Goal: Find specific page/section: Find specific page/section

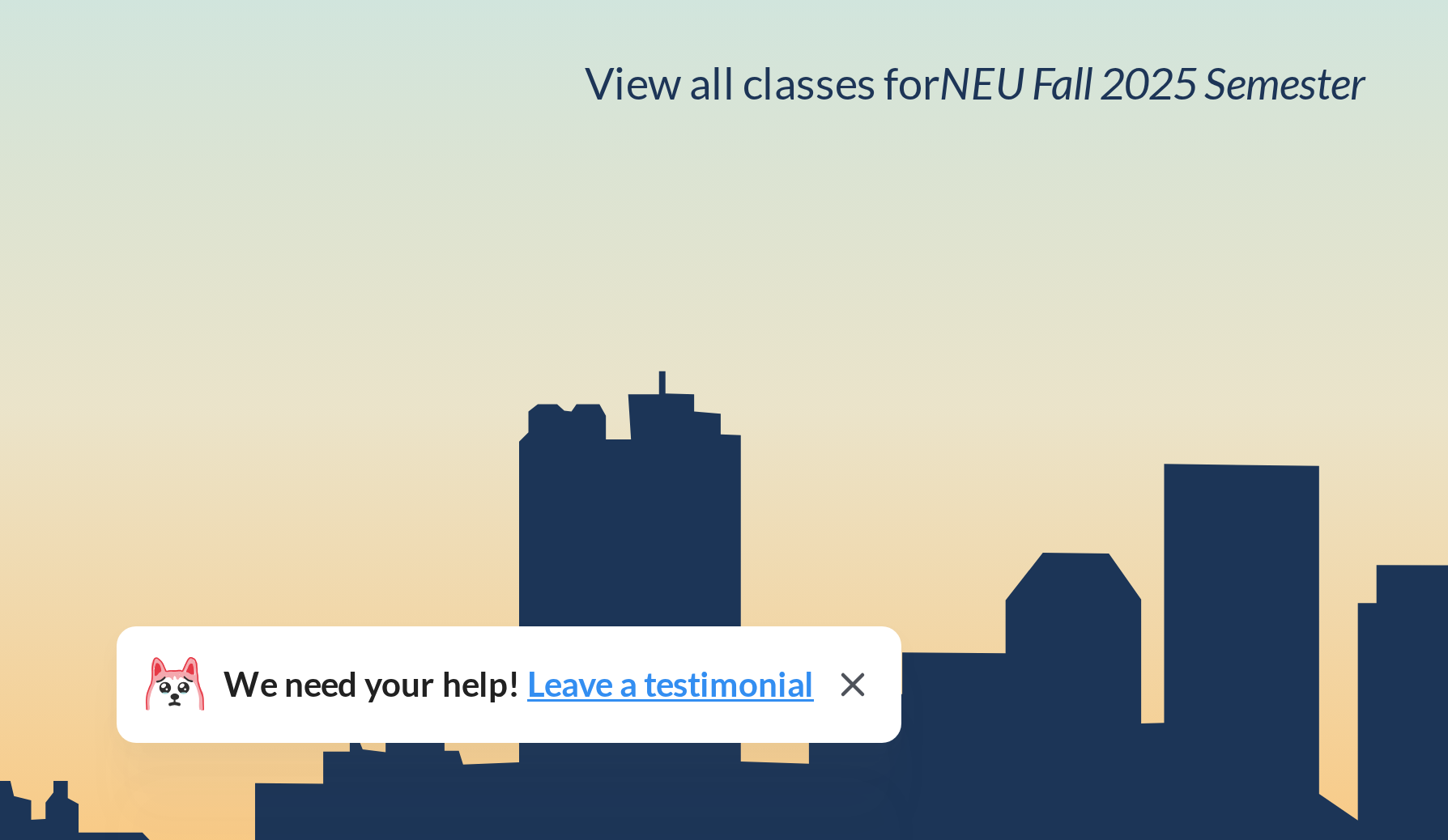
scroll to position [20, 0]
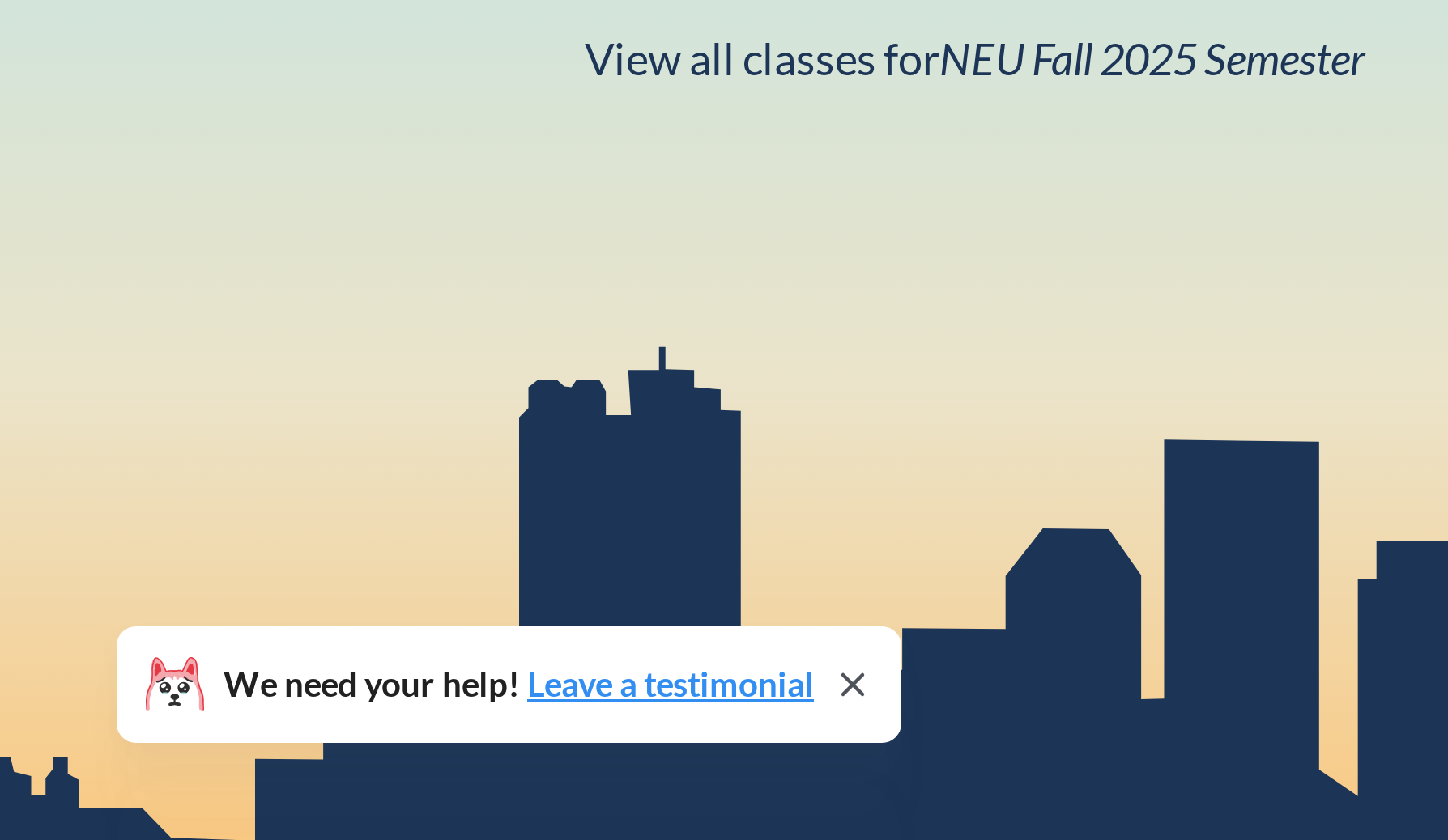
drag, startPoint x: 10, startPoint y: 817, endPoint x: 28, endPoint y: 806, distance: 21.1
click at [15, 814] on div "NEU CPS Law Phrase search guarantees the exact search appears in the results. E…" at bounding box center [724, 451] width 1448 height 840
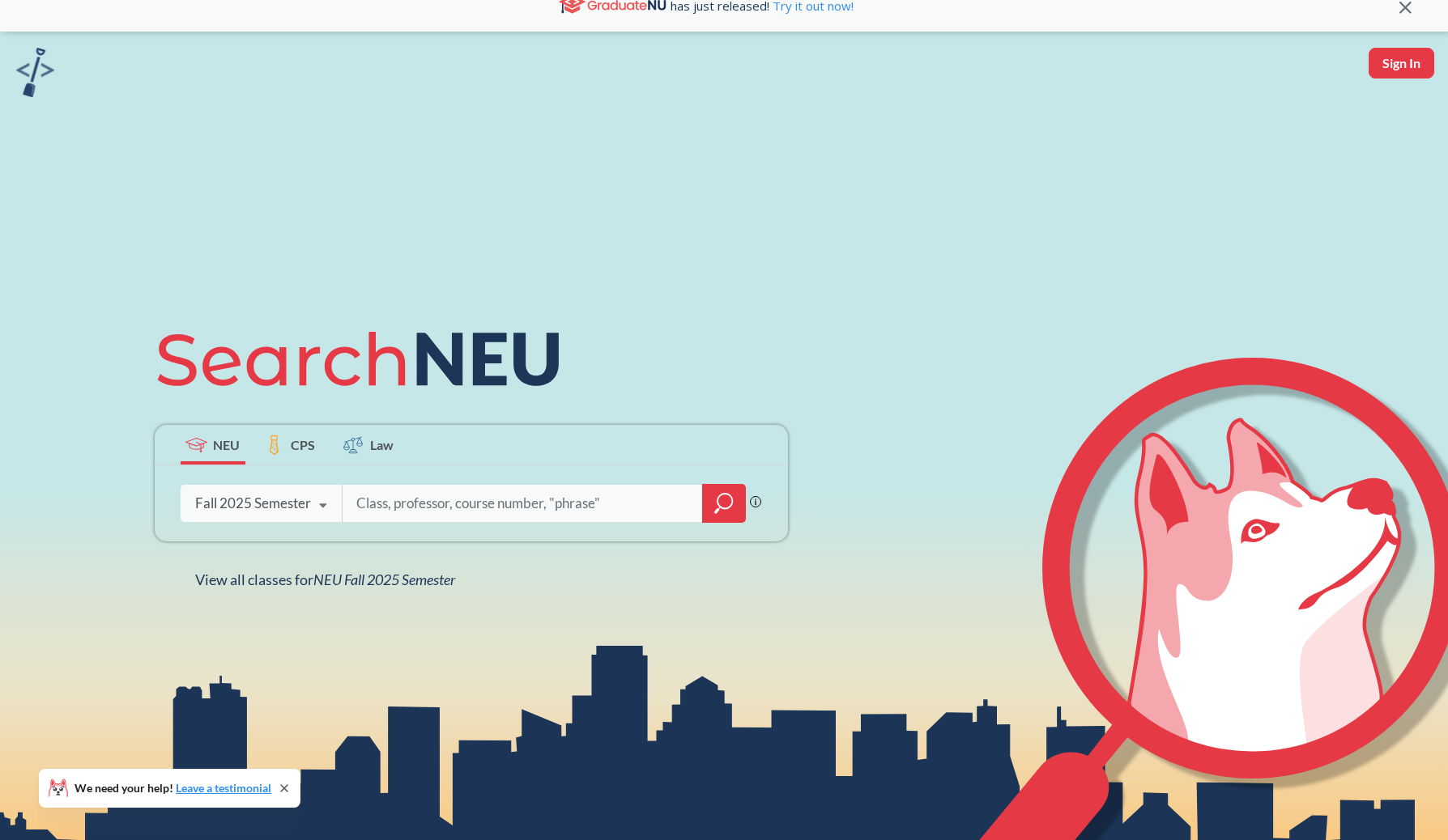
scroll to position [0, 0]
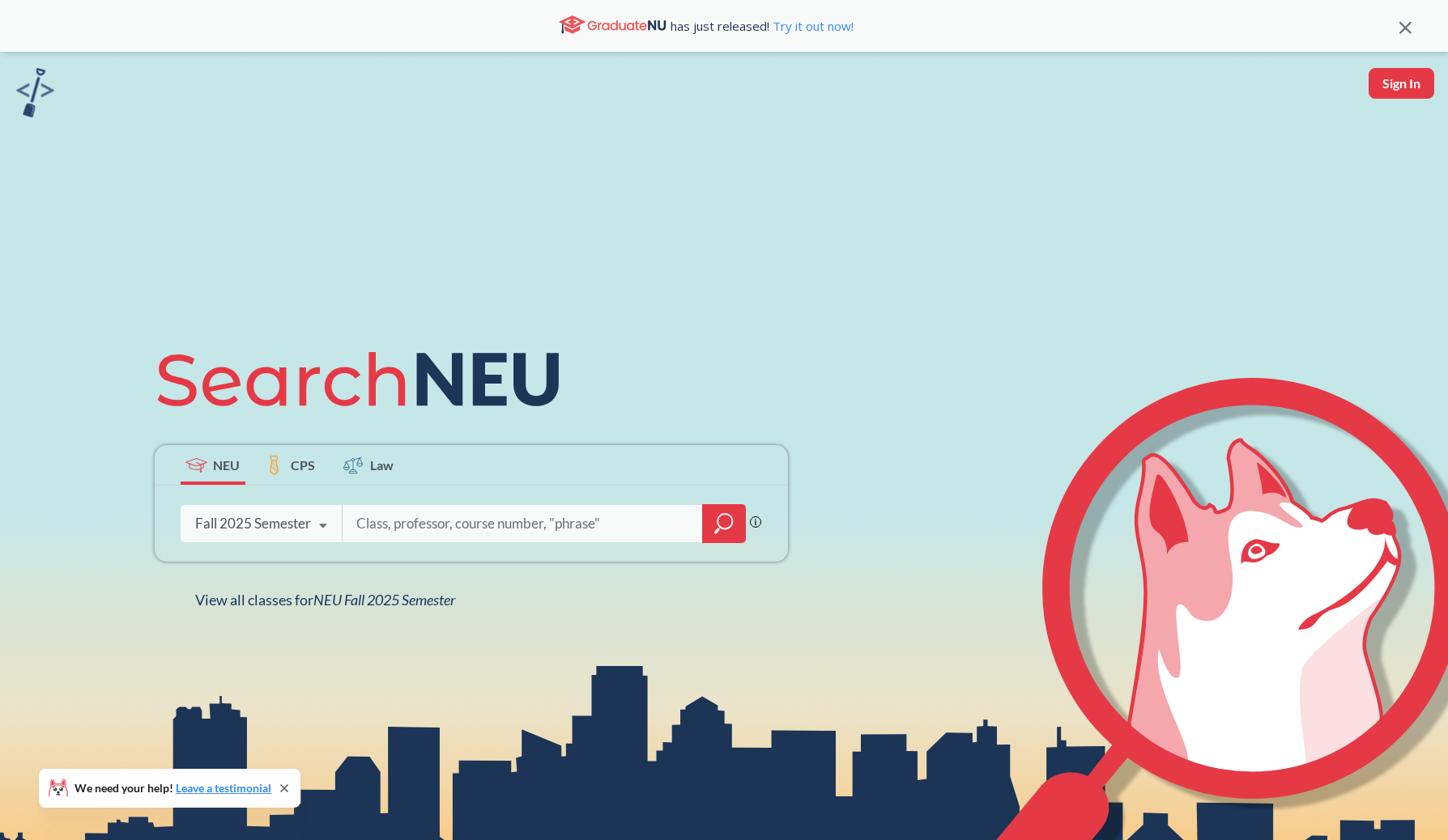
click at [729, 513] on icon "magnifying glass" at bounding box center [724, 523] width 19 height 22
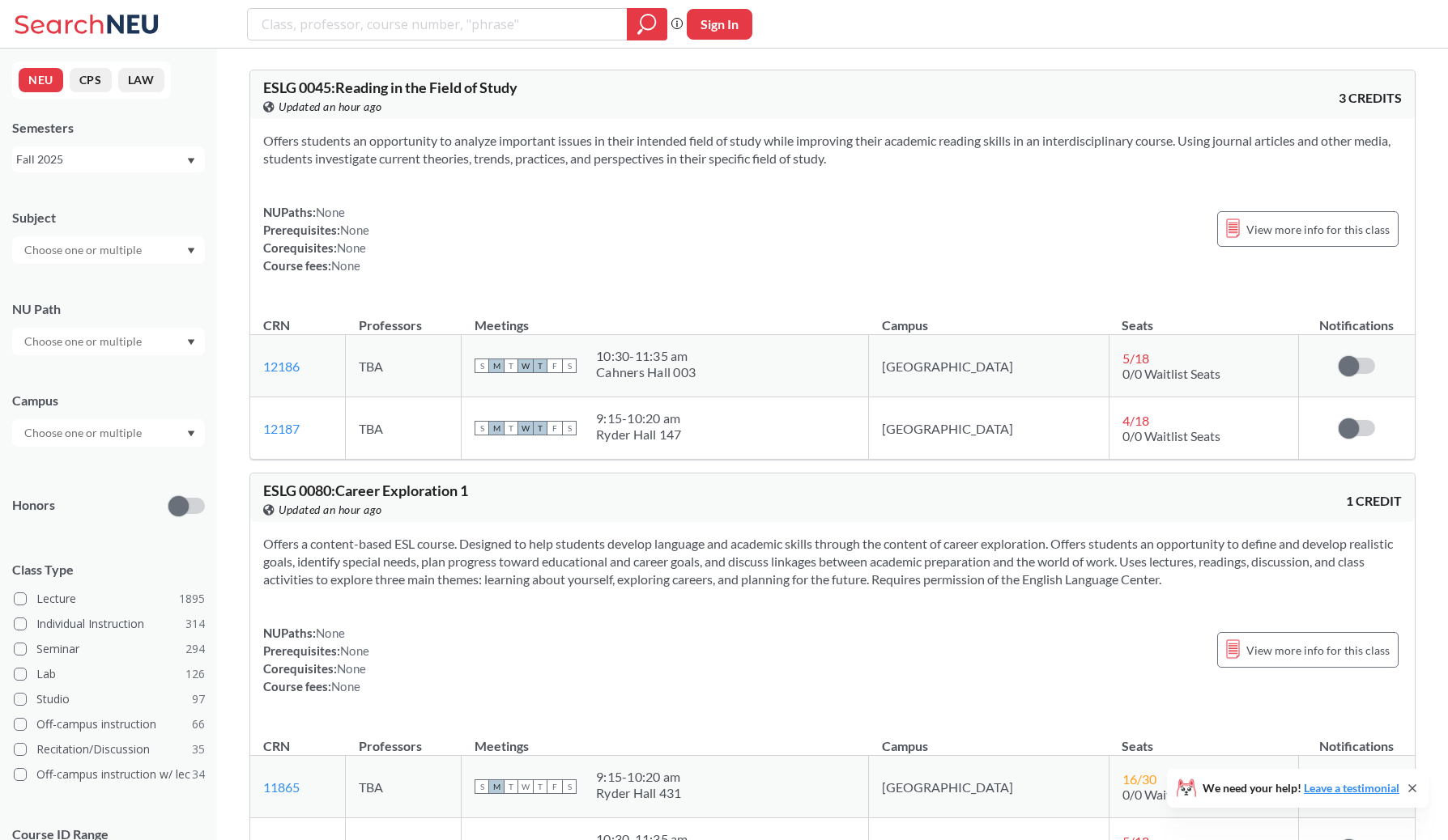
scroll to position [91, 0]
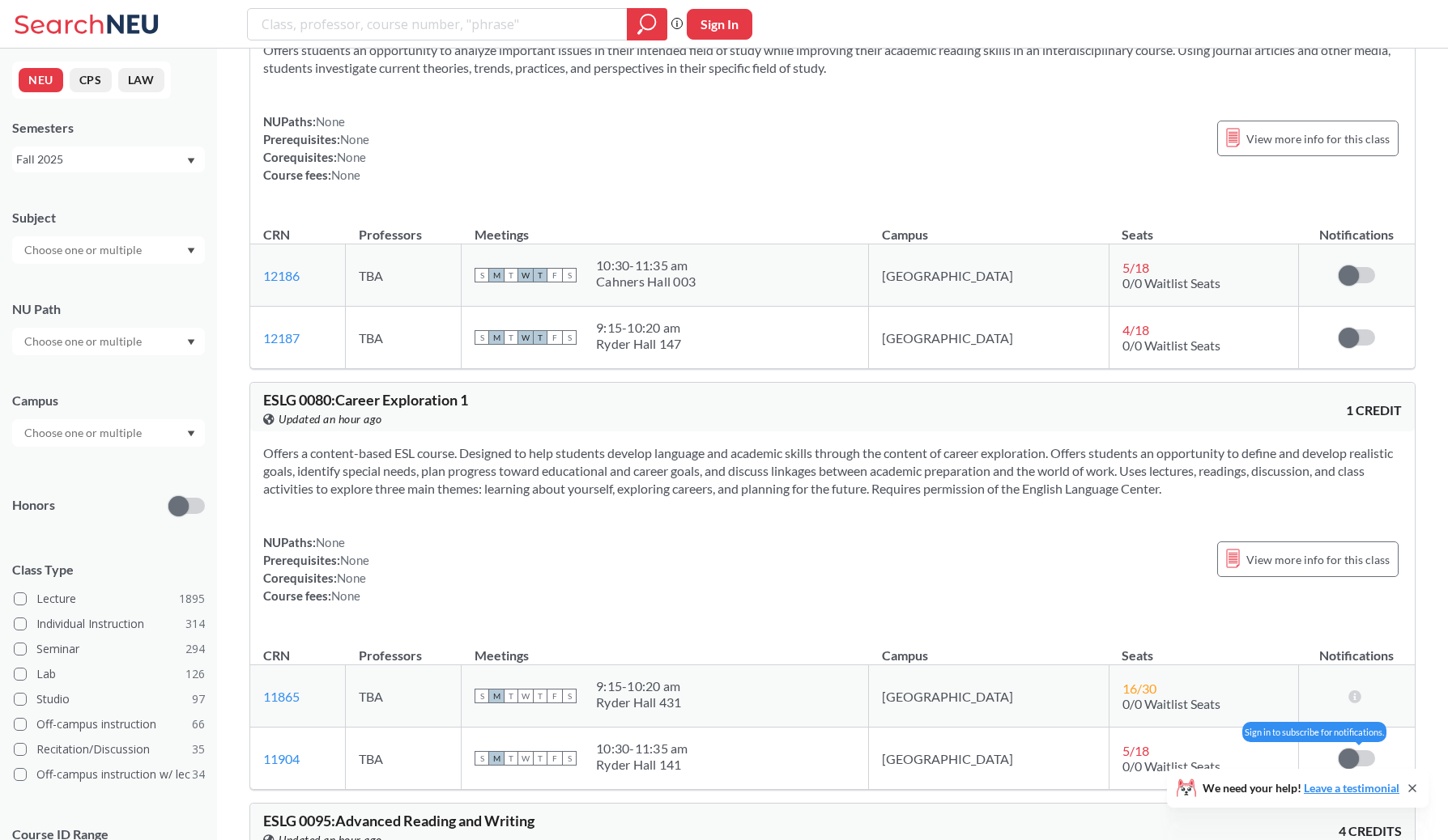
click at [1360, 760] on label at bounding box center [1356, 758] width 36 height 16
click at [1338, 750] on input "checkbox" at bounding box center [1338, 750] width 0 height 0
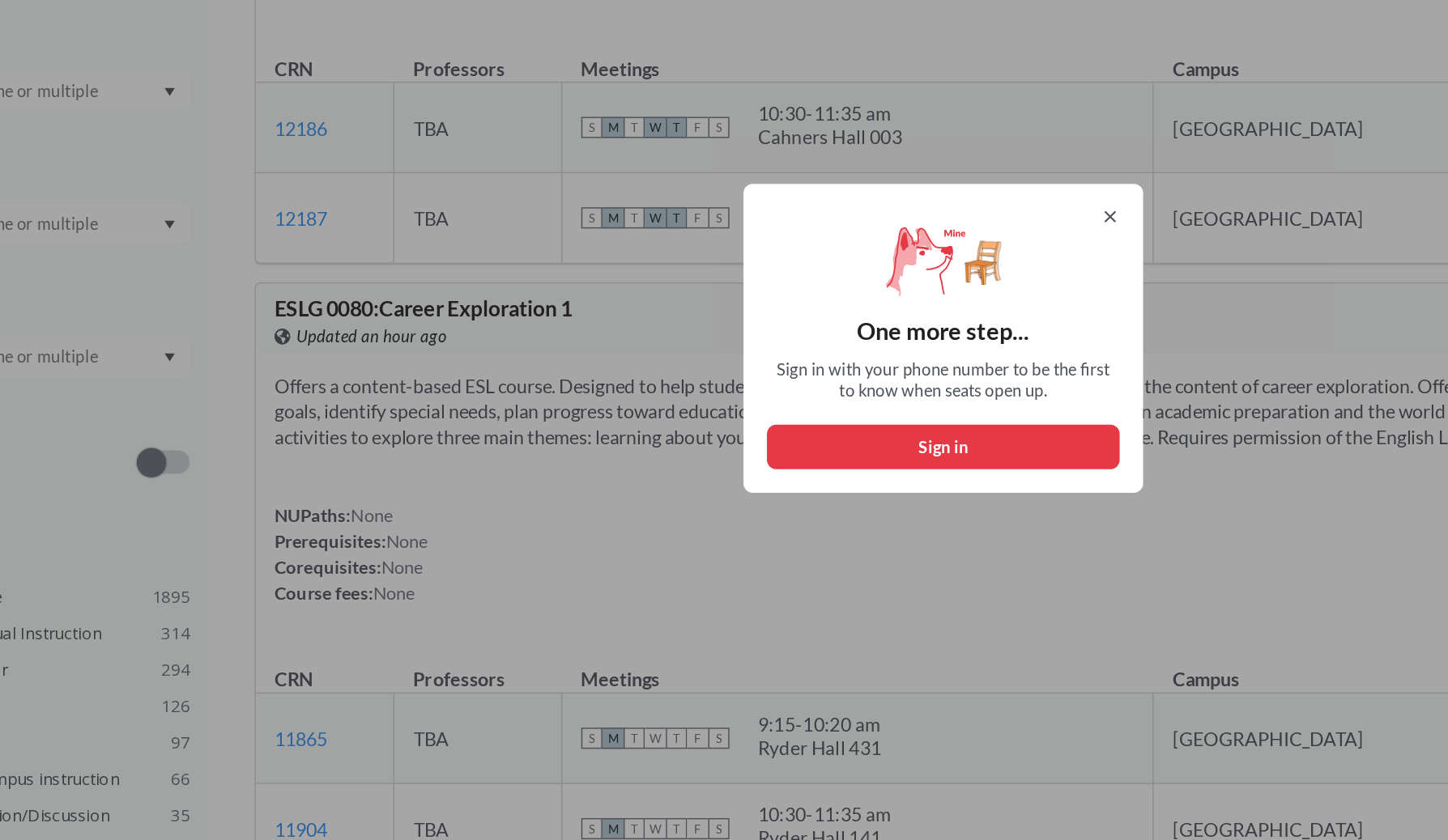
scroll to position [90, 0]
